Goal: Find contact information: Find contact information

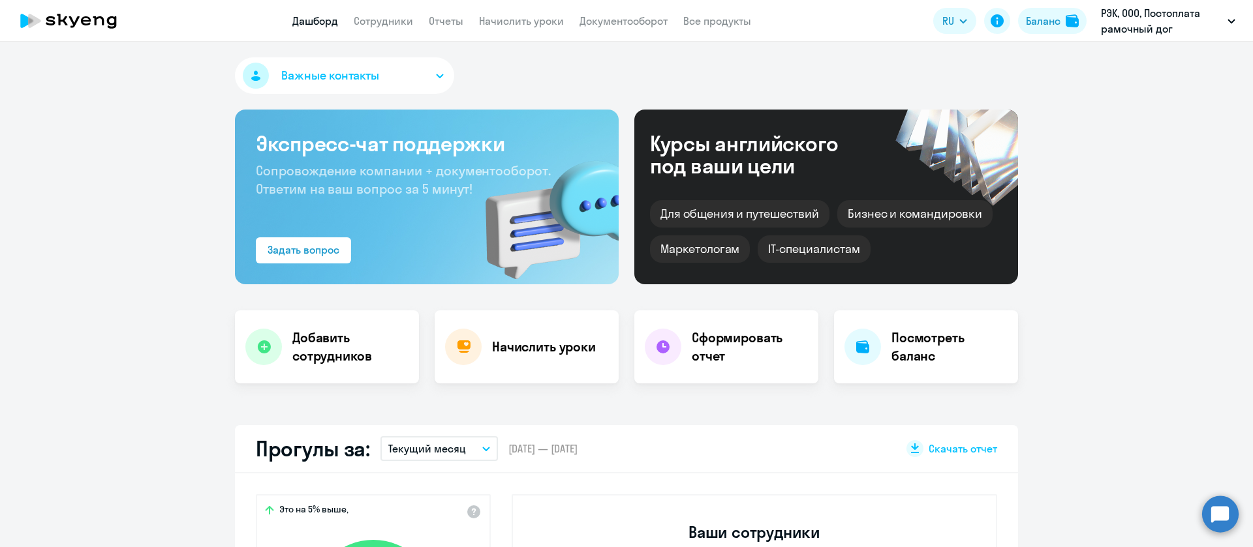
select select "30"
click at [400, 11] on app-header "Дашборд Сотрудники Отчеты Начислить уроки Документооборот Все продукты Дашборд …" at bounding box center [626, 21] width 1253 height 42
click at [400, 18] on link "Сотрудники" at bounding box center [383, 20] width 59 height 13
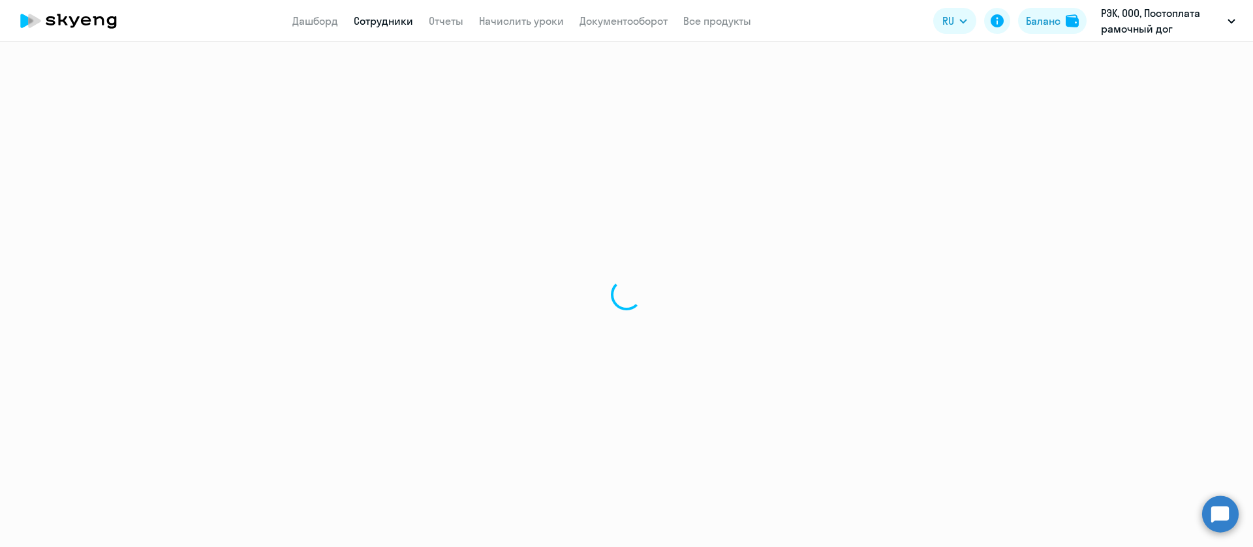
select select "30"
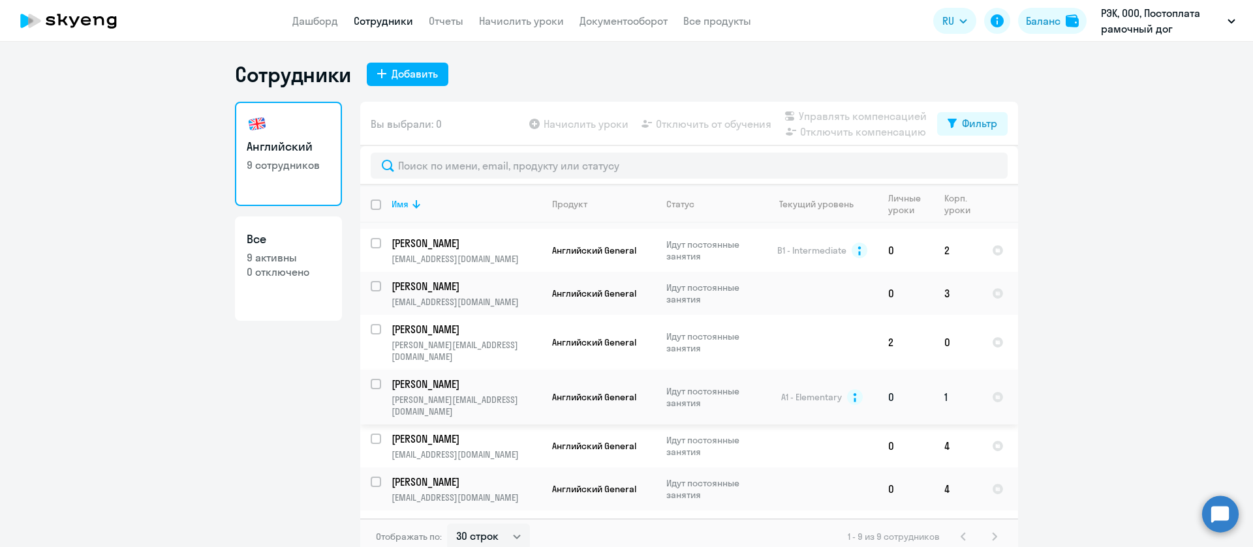
scroll to position [8, 0]
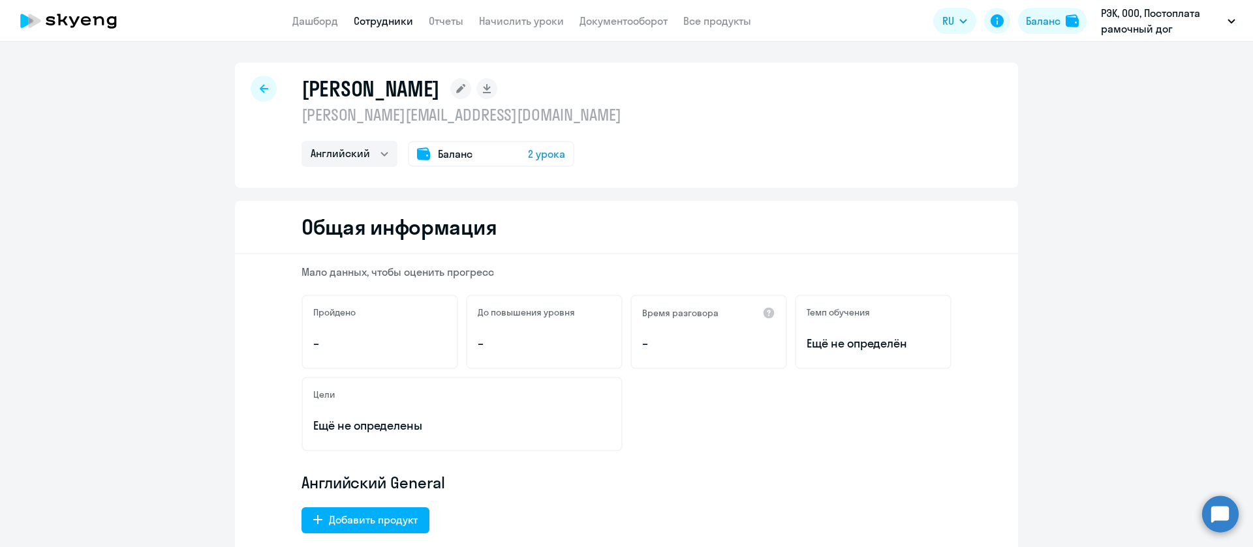
select select "english"
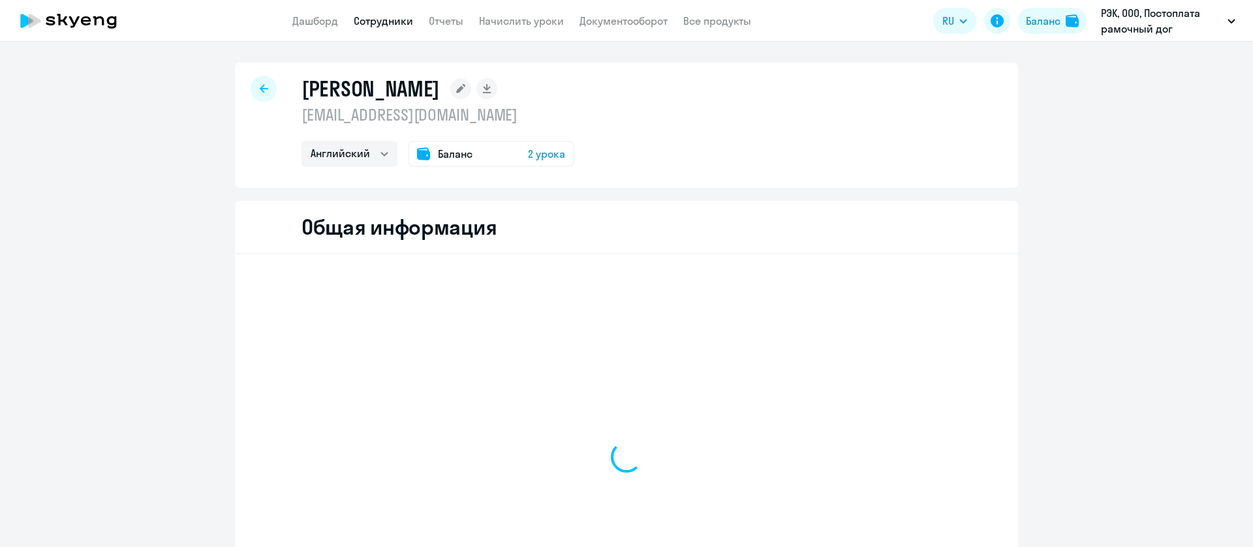
select select "english"
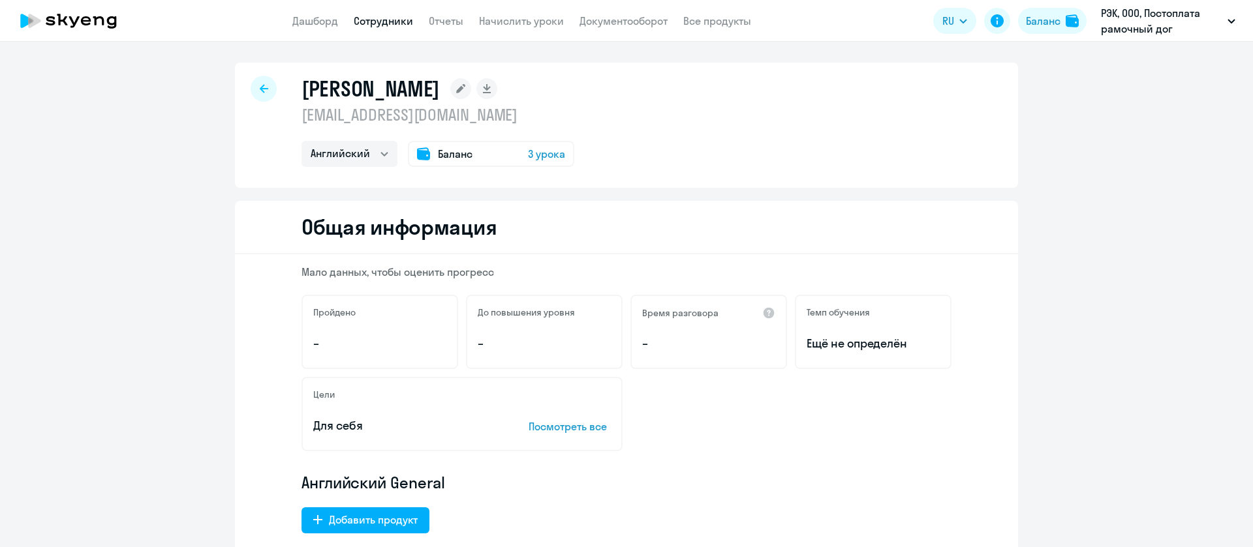
select select "english"
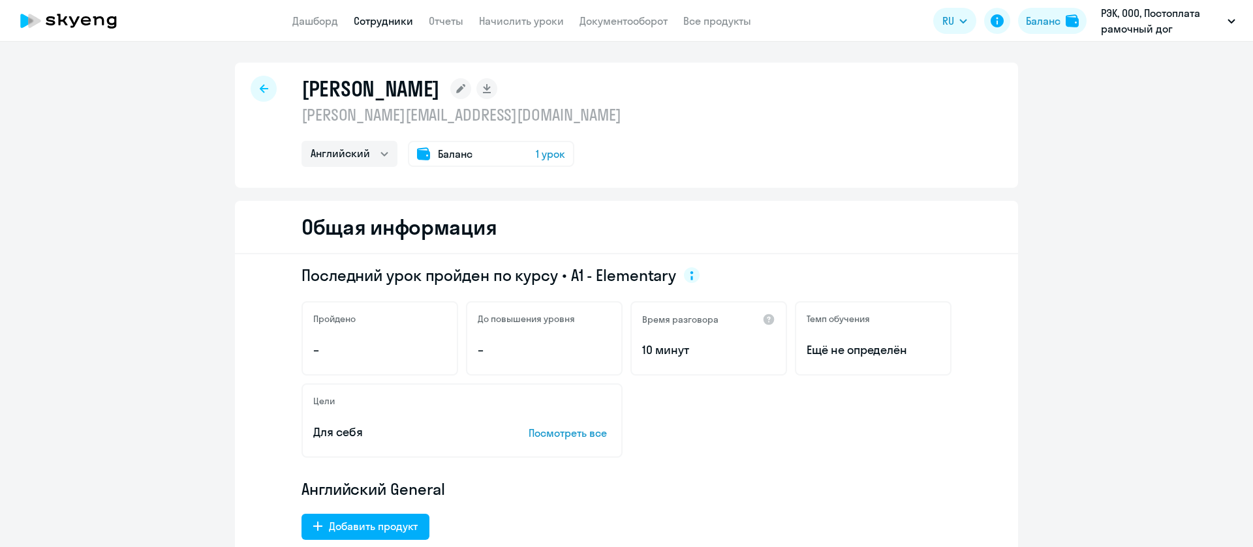
select select "english"
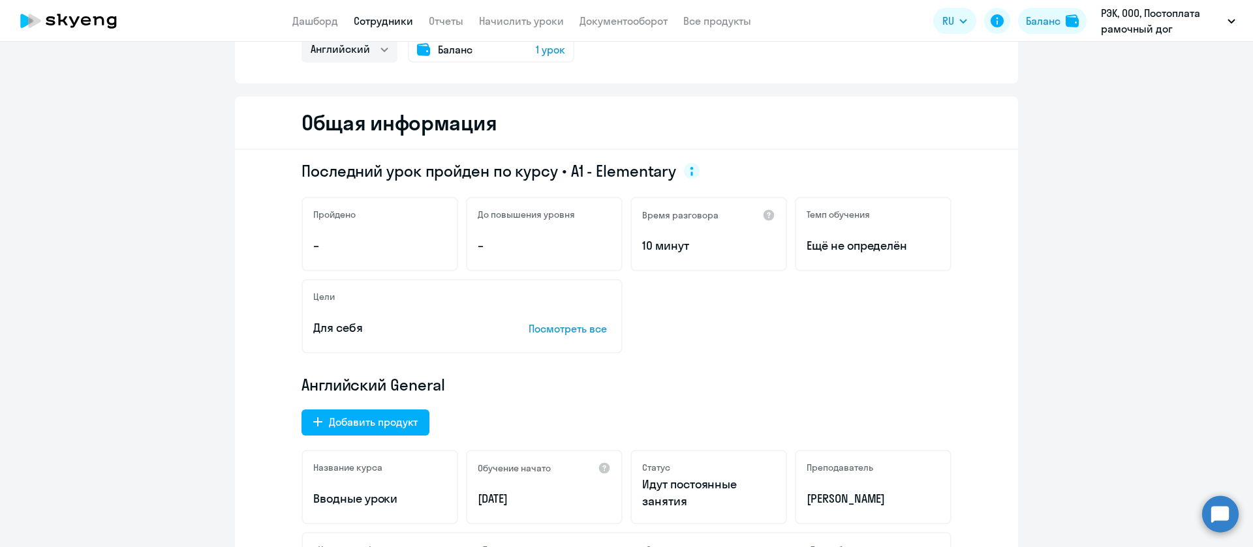
scroll to position [294, 0]
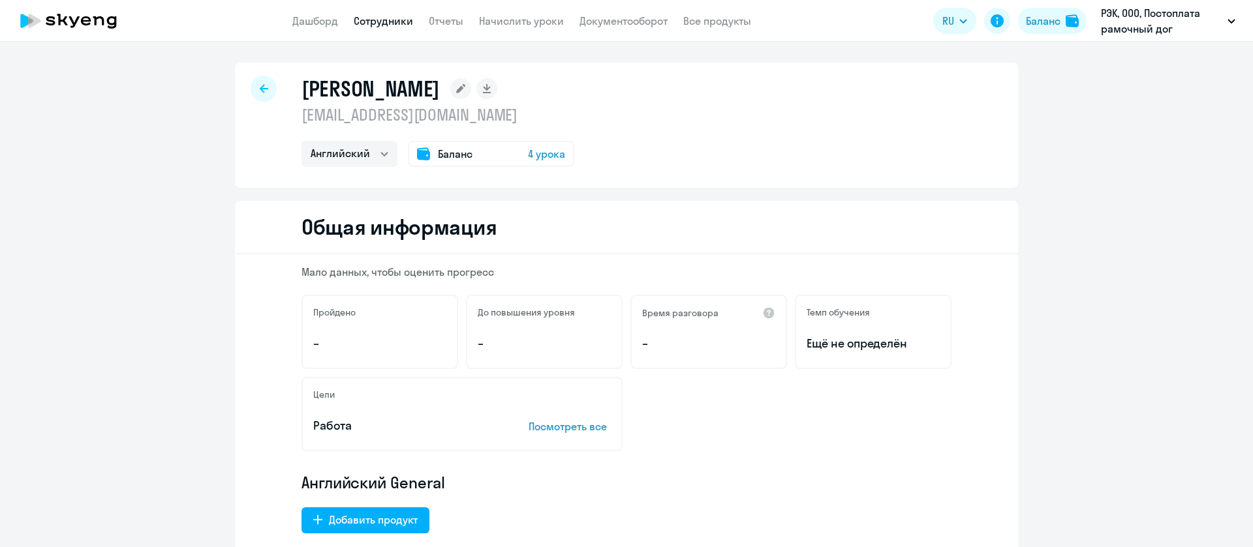
select select "english"
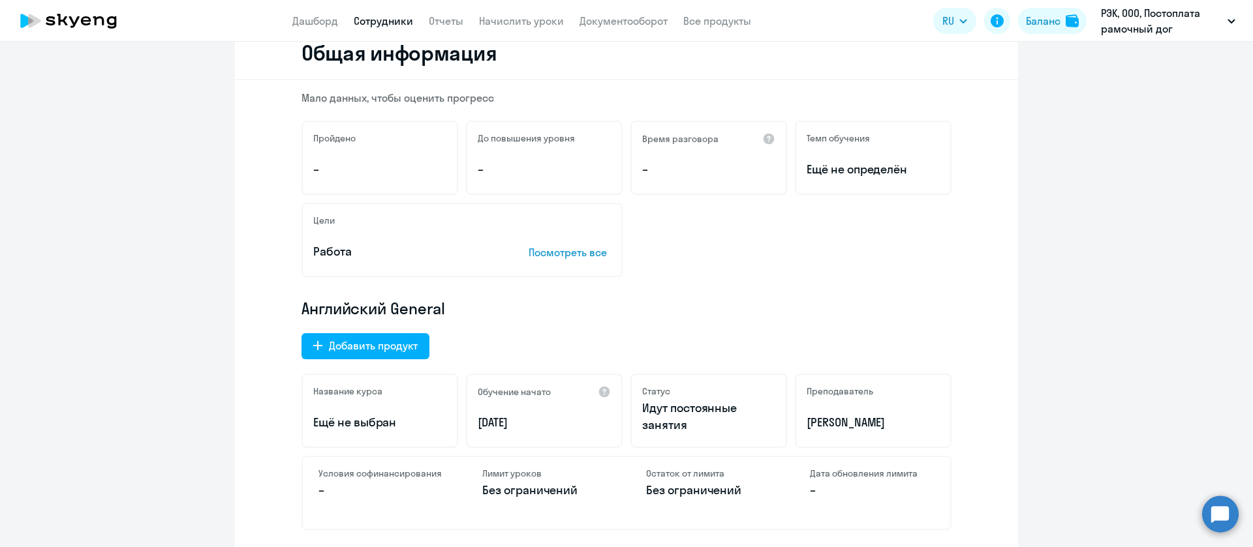
scroll to position [294, 0]
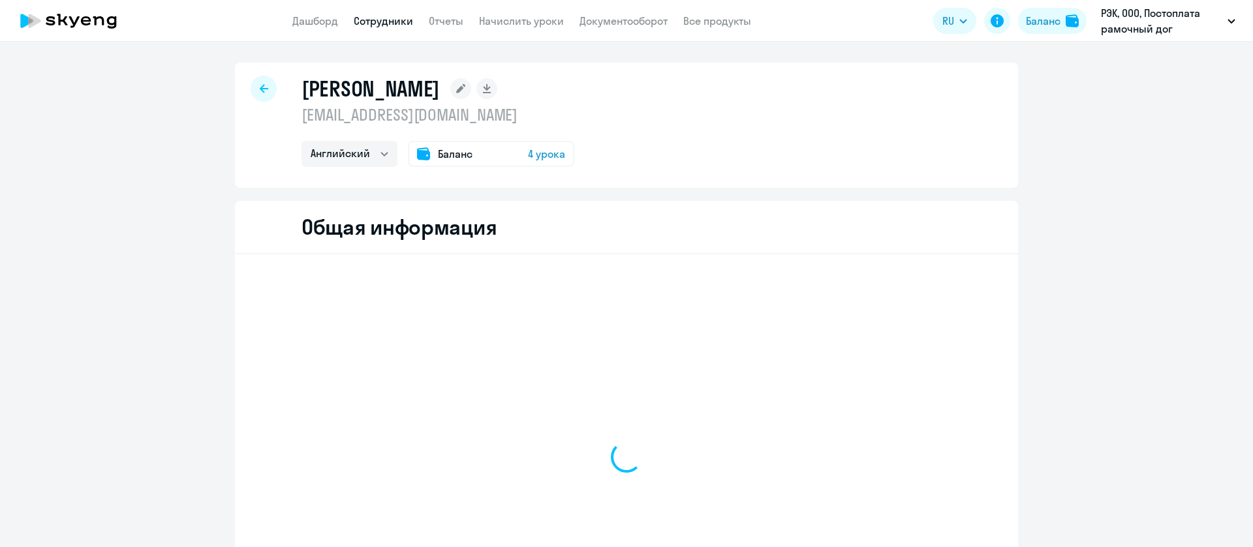
select select "english"
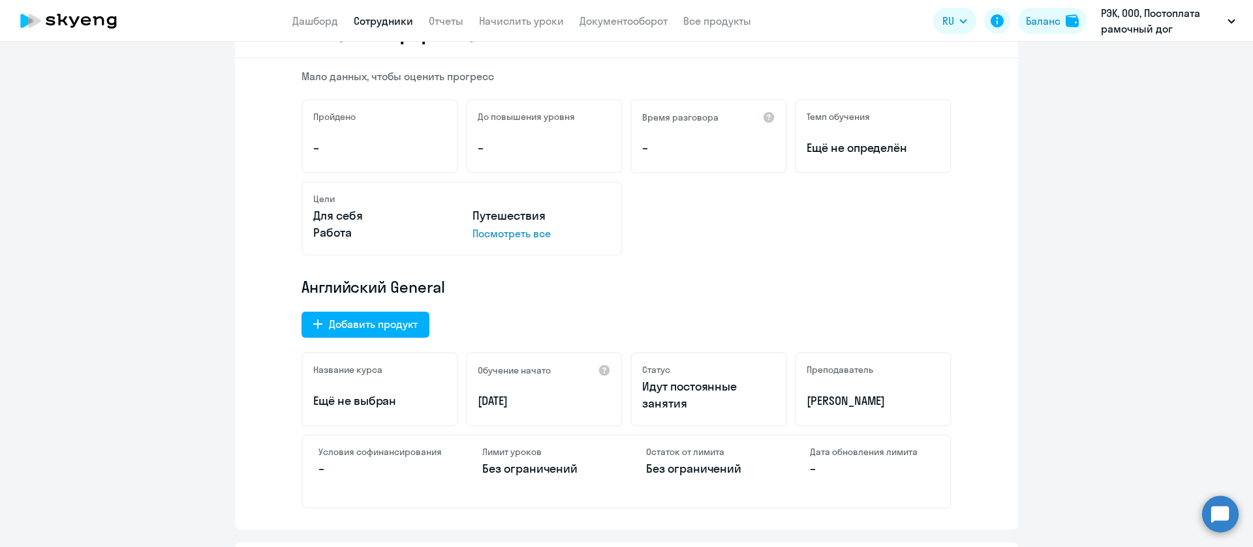
scroll to position [294, 0]
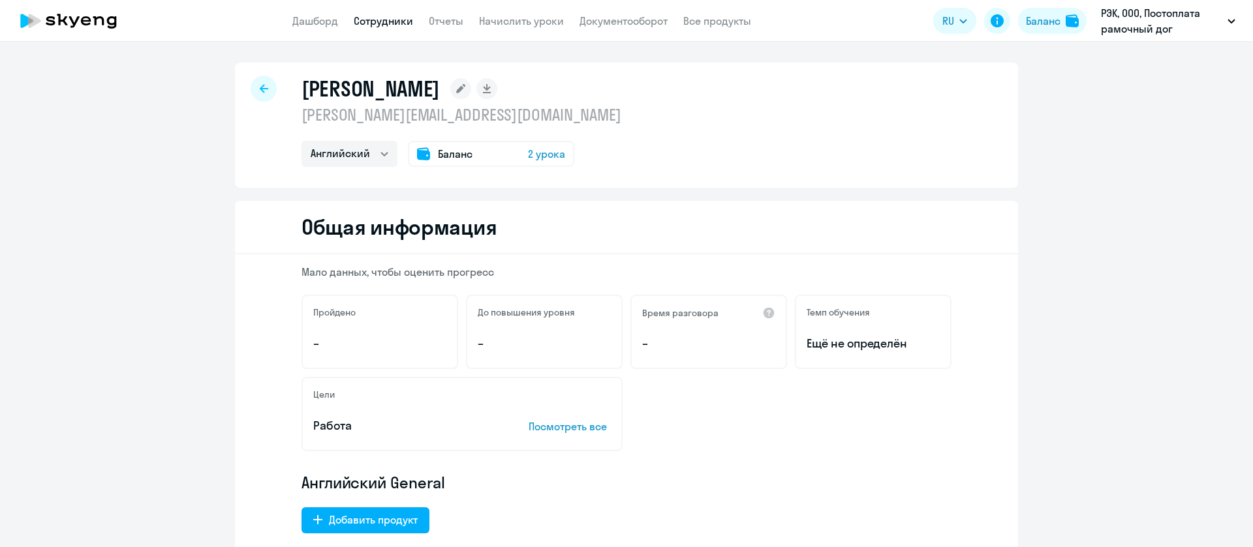
select select "english"
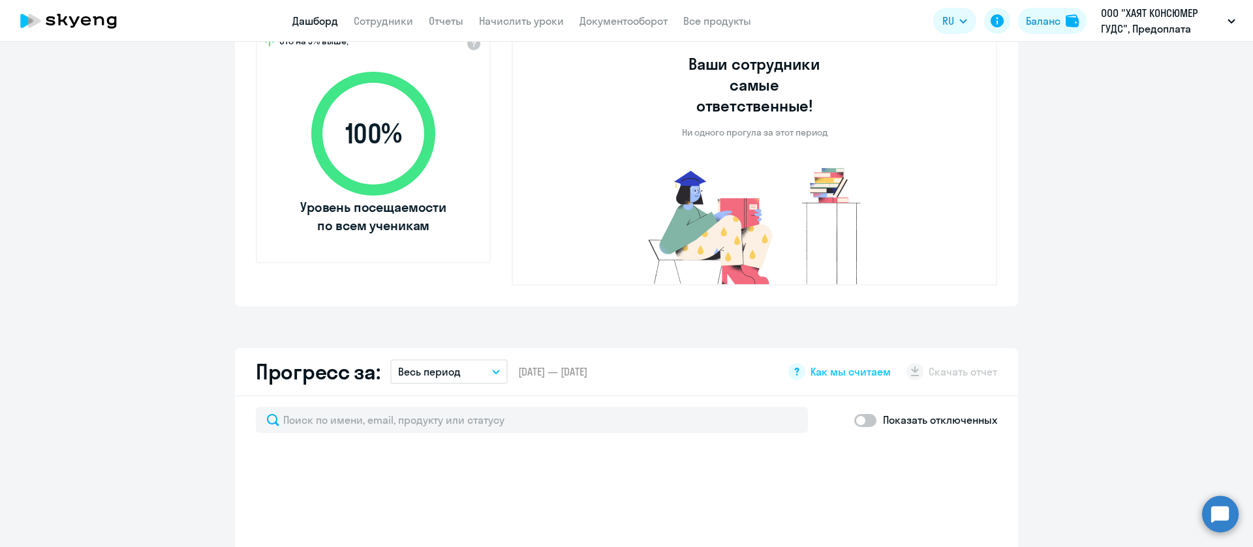
scroll to position [273, 0]
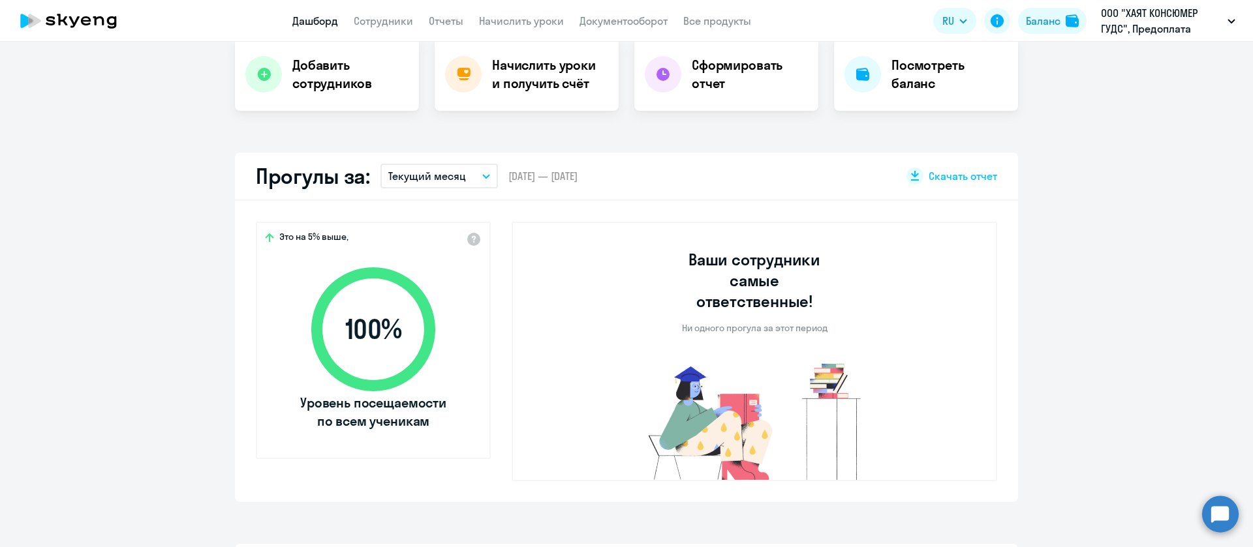
select select "30"
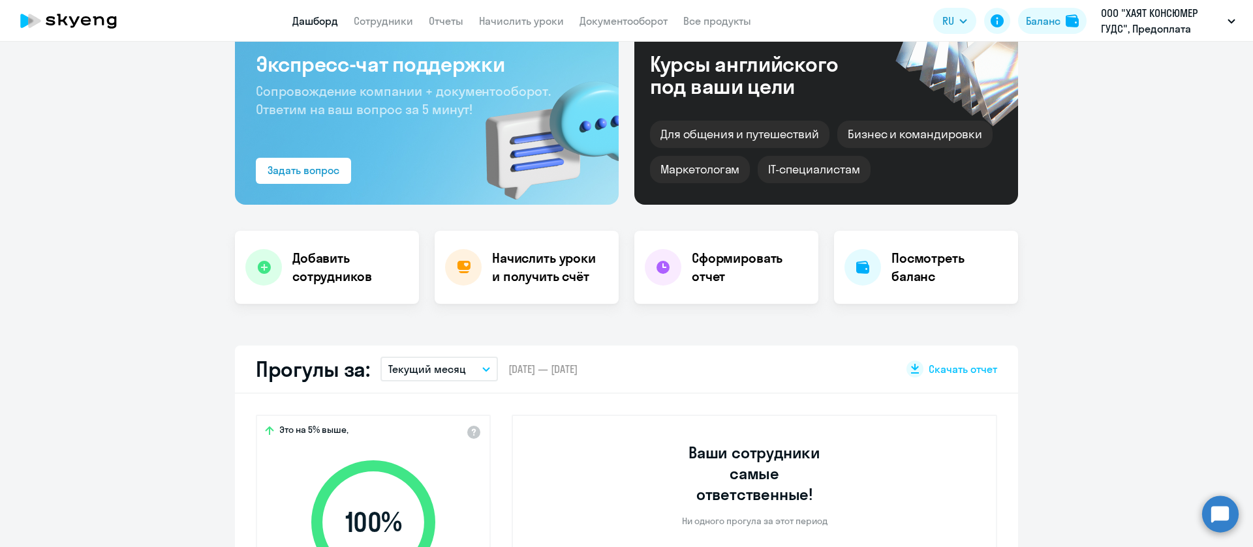
scroll to position [0, 0]
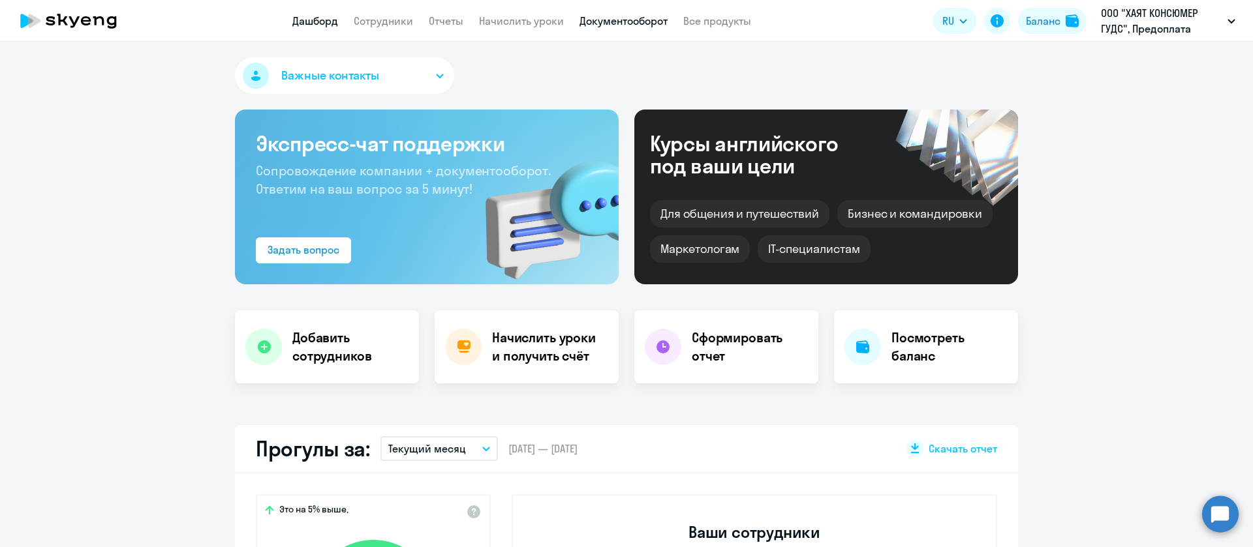
click at [623, 25] on link "Документооборот" at bounding box center [623, 20] width 88 height 13
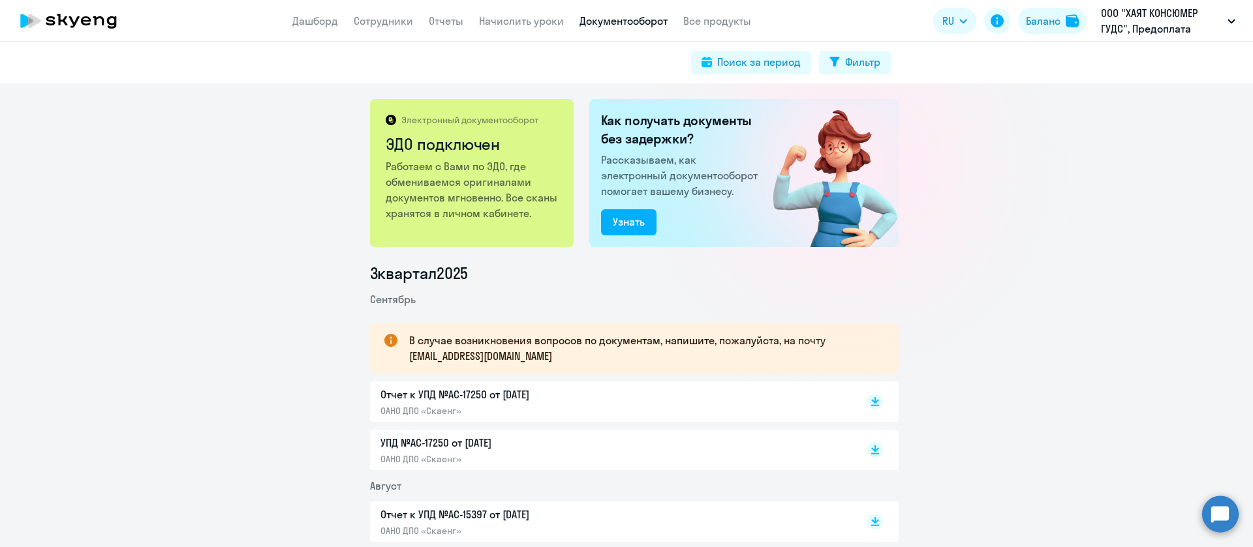
scroll to position [98, 0]
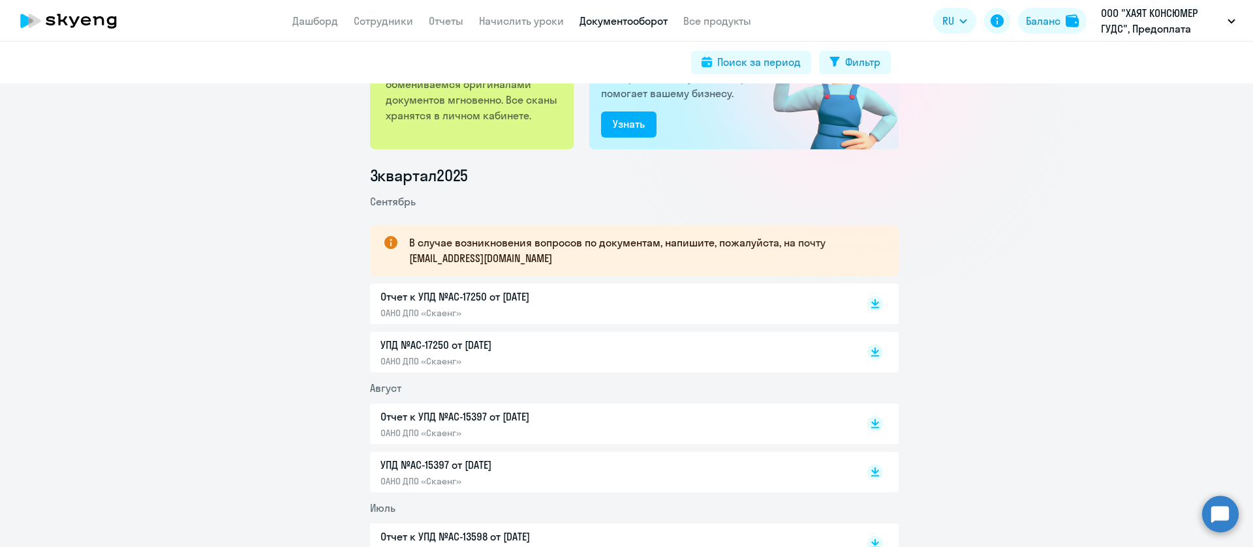
click at [466, 302] on p "Отчет к УПД №AC-17250 от 30.09.2025" at bounding box center [517, 297] width 274 height 16
click at [558, 346] on p "УПД №AC-17250 от 30.09.2025" at bounding box center [517, 345] width 274 height 16
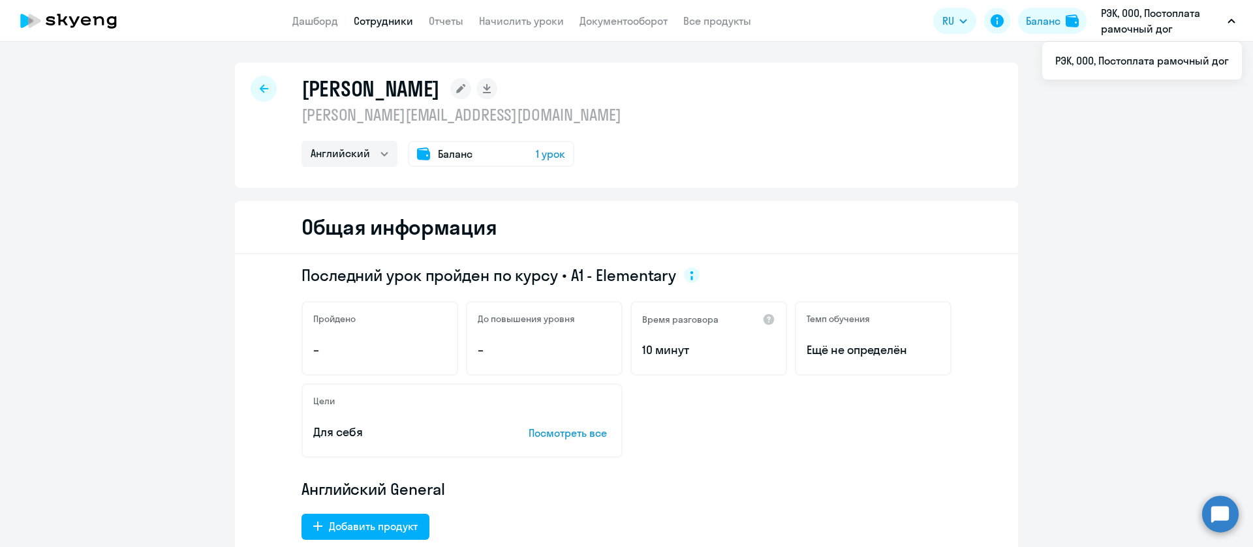
select select "english"
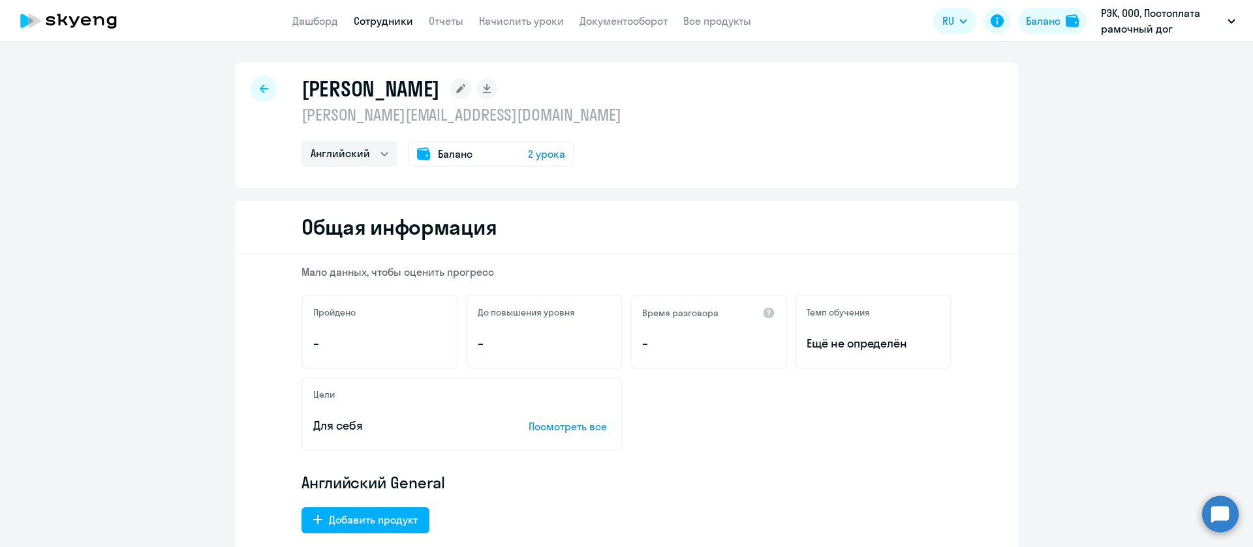
select select "english"
click at [501, 113] on p "[PERSON_NAME][EMAIL_ADDRESS][DOMAIN_NAME]" at bounding box center [461, 114] width 320 height 21
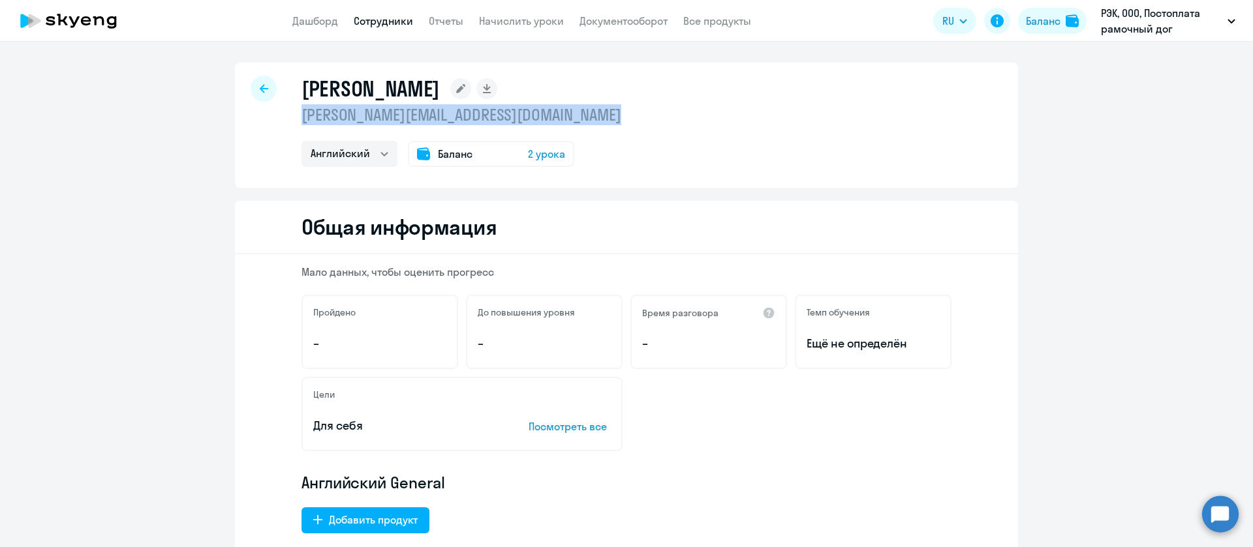
click at [501, 113] on p "aleksandr.kutyrev@prysmian.com" at bounding box center [461, 114] width 320 height 21
copy p "aleksandr.kutyrev@prysmian.com"
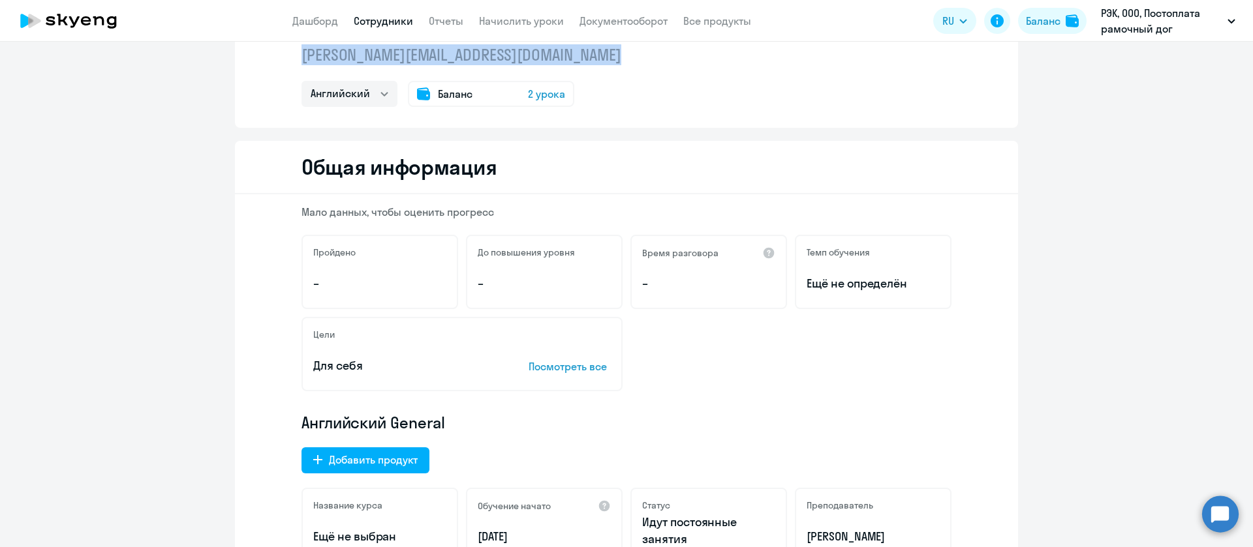
scroll to position [294, 0]
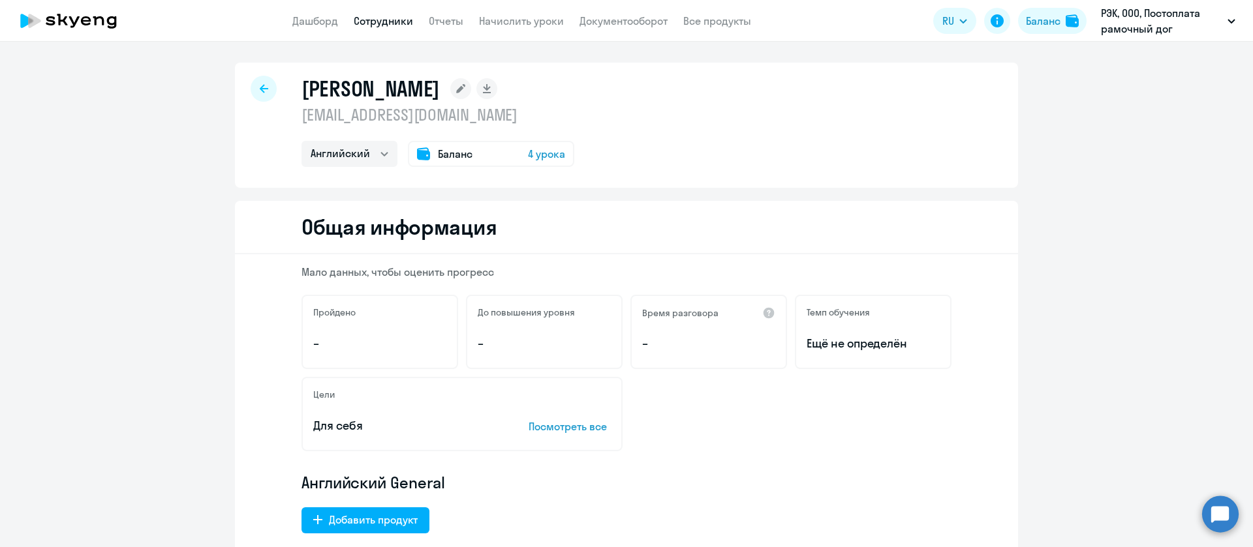
select select "english"
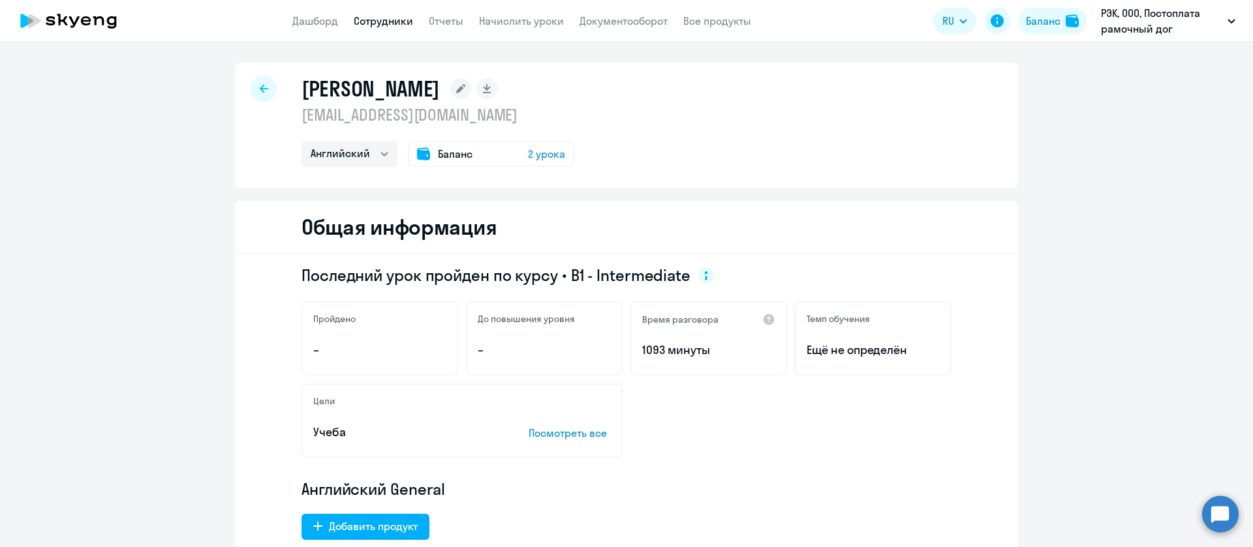
select select "english"
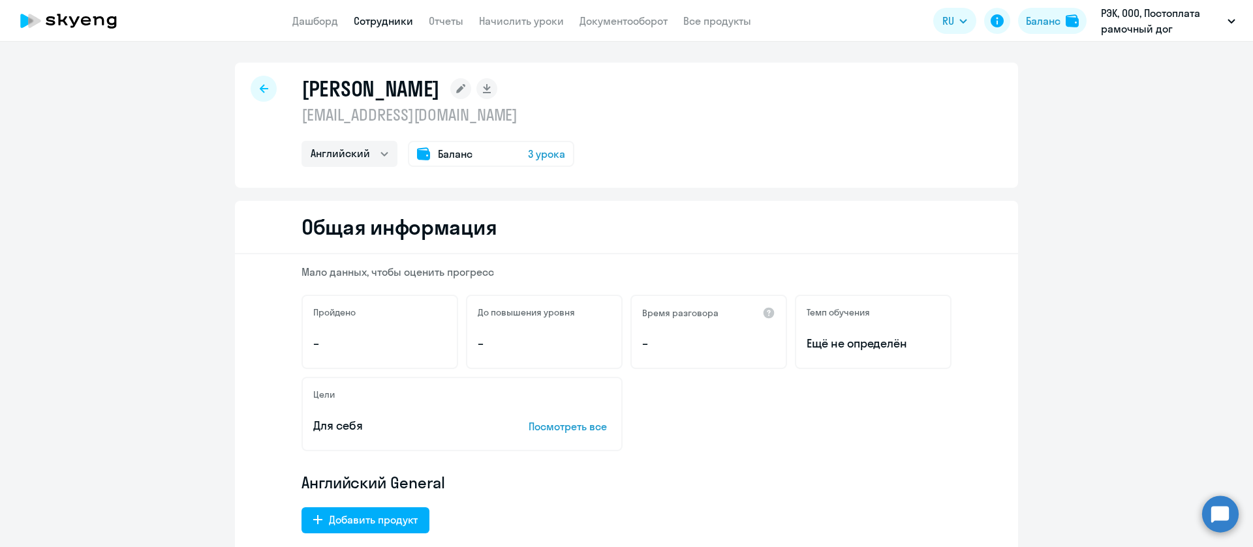
select select "english"
